Goal: Register for event/course

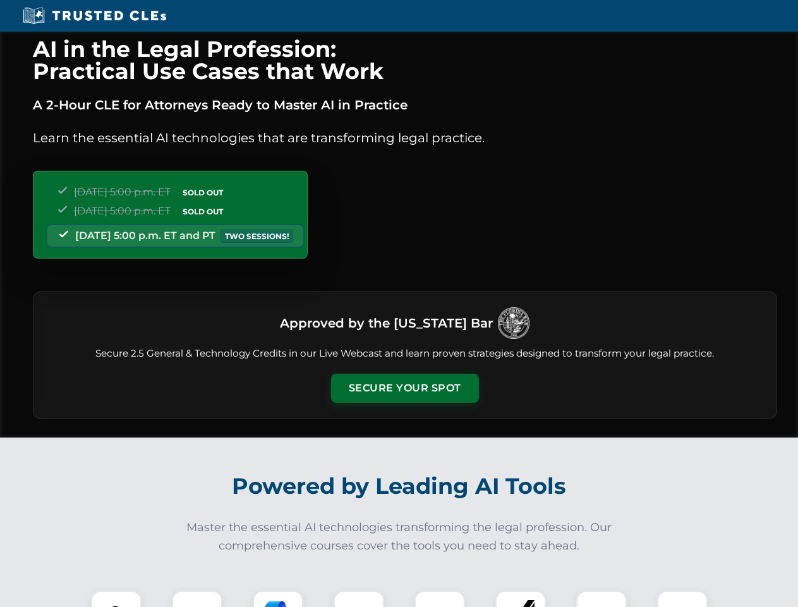
click at [405, 388] on button "Secure Your Spot" at bounding box center [405, 388] width 148 height 29
click at [116, 599] on img at bounding box center [116, 615] width 37 height 37
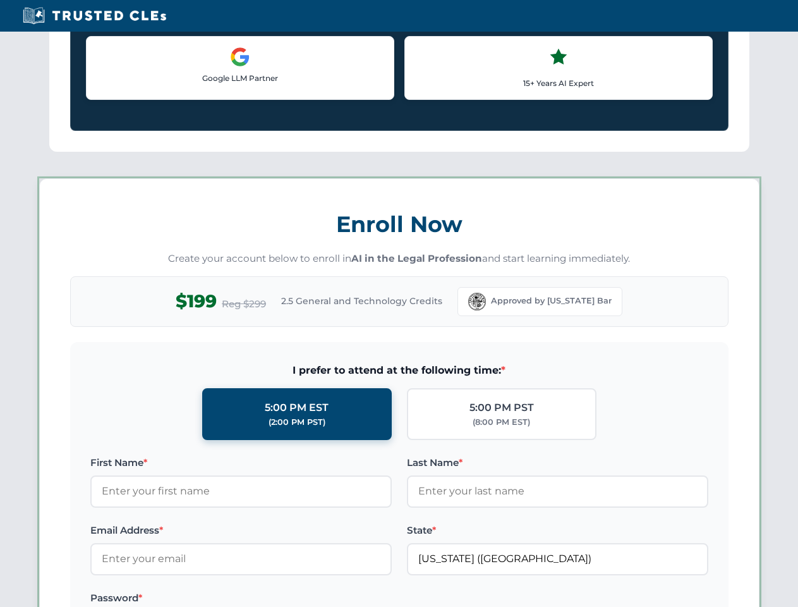
click at [278, 599] on label "Password *" at bounding box center [241, 597] width 302 height 15
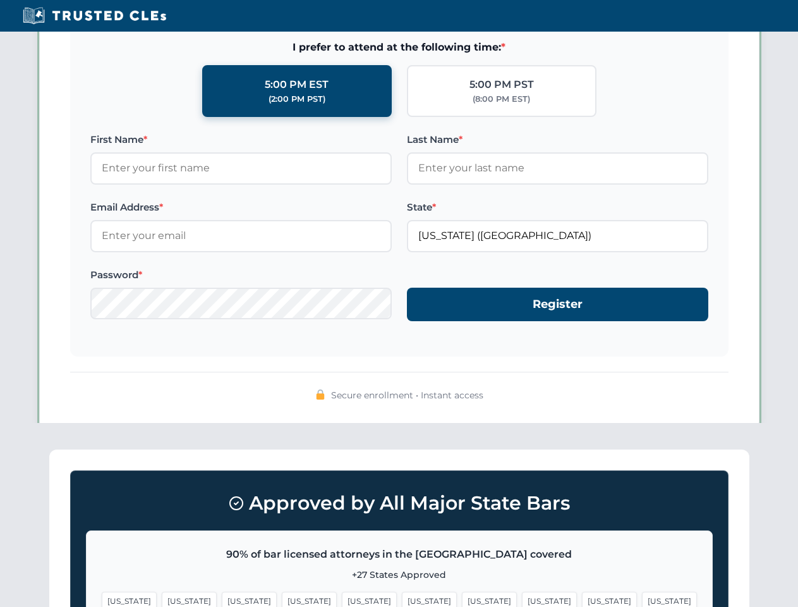
click at [582, 599] on span "[US_STATE]" at bounding box center [609, 601] width 55 height 18
